Goal: Task Accomplishment & Management: Use online tool/utility

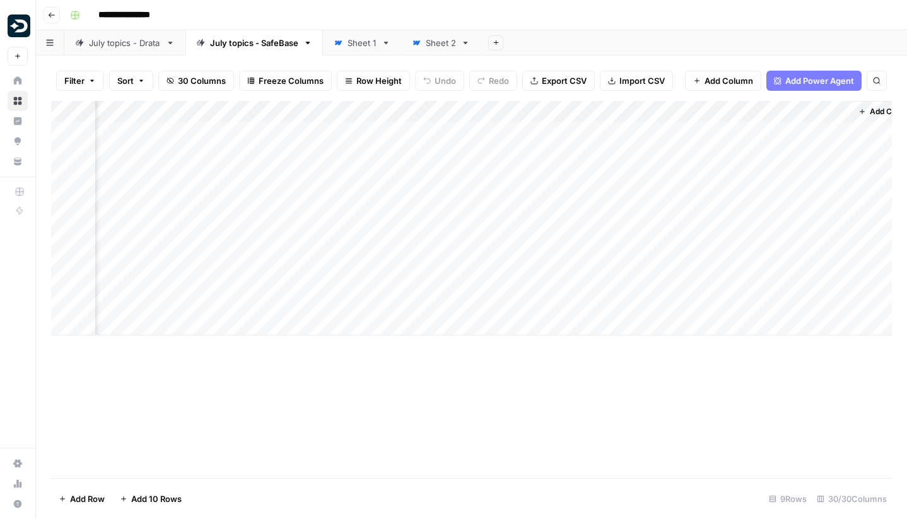
scroll to position [0, 2931]
click at [753, 281] on div "Add Column" at bounding box center [471, 218] width 841 height 235
click at [795, 281] on div "Add Column" at bounding box center [471, 218] width 841 height 235
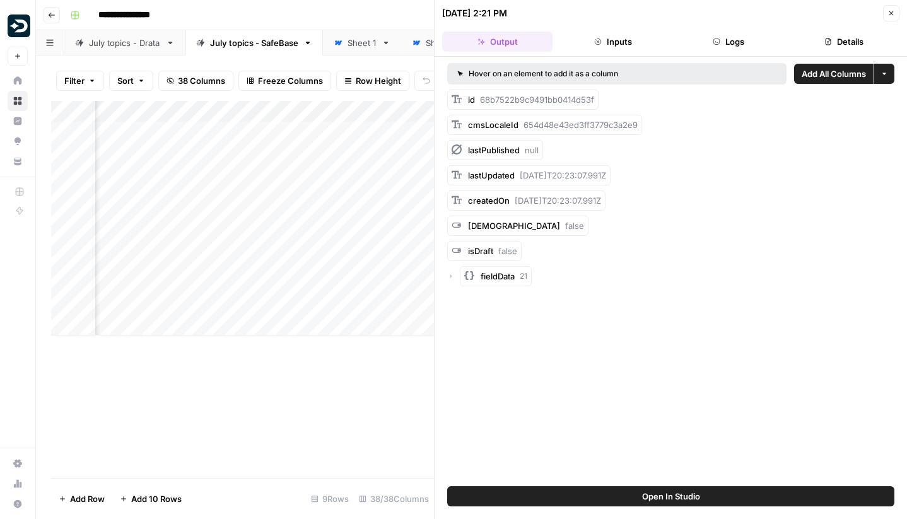
click at [889, 14] on icon "button" at bounding box center [891, 13] width 8 height 8
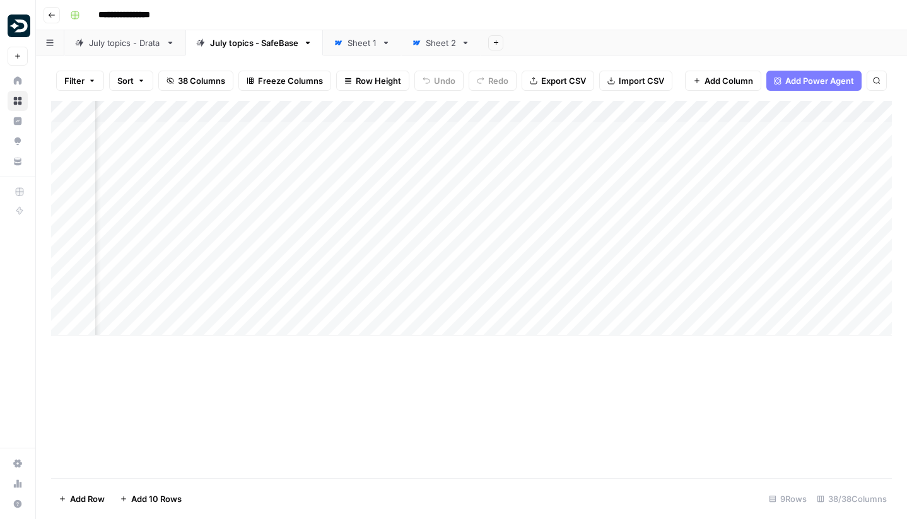
scroll to position [0, 2903]
click at [289, 306] on div "Add Column" at bounding box center [471, 218] width 841 height 235
click at [519, 308] on div "Add Column" at bounding box center [471, 218] width 841 height 235
click at [540, 302] on div "Add Column" at bounding box center [471, 218] width 841 height 235
click at [512, 463] on div "Add Column" at bounding box center [471, 289] width 841 height 377
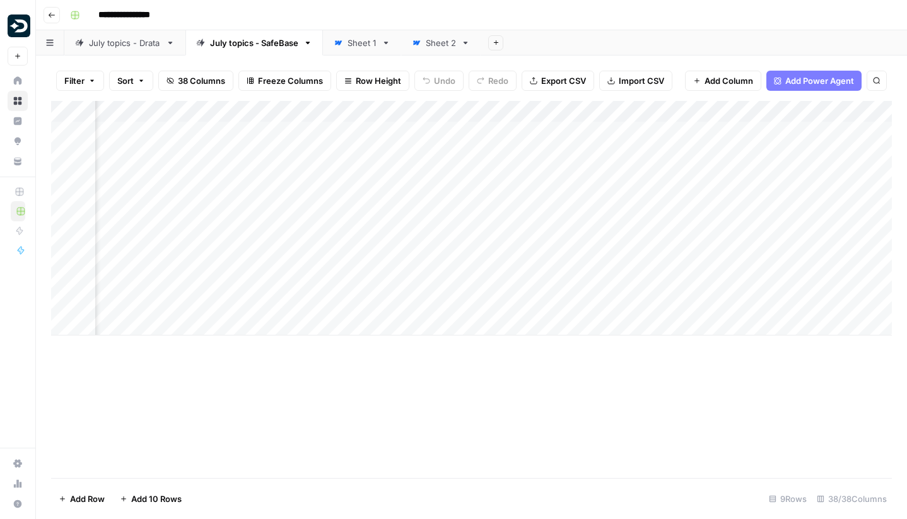
click at [787, 305] on div "Add Column" at bounding box center [471, 218] width 841 height 235
